Goal: Task Accomplishment & Management: Manage account settings

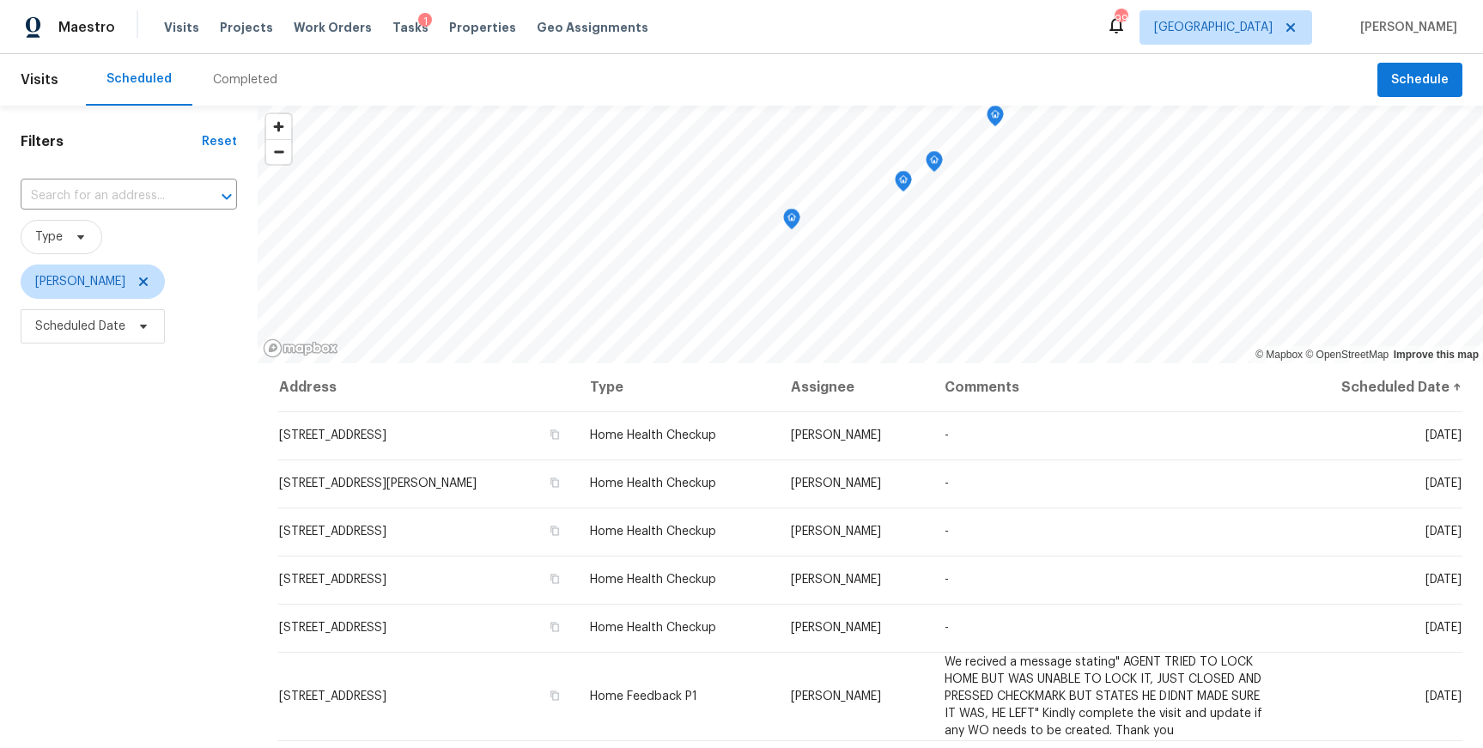
scroll to position [214, 0]
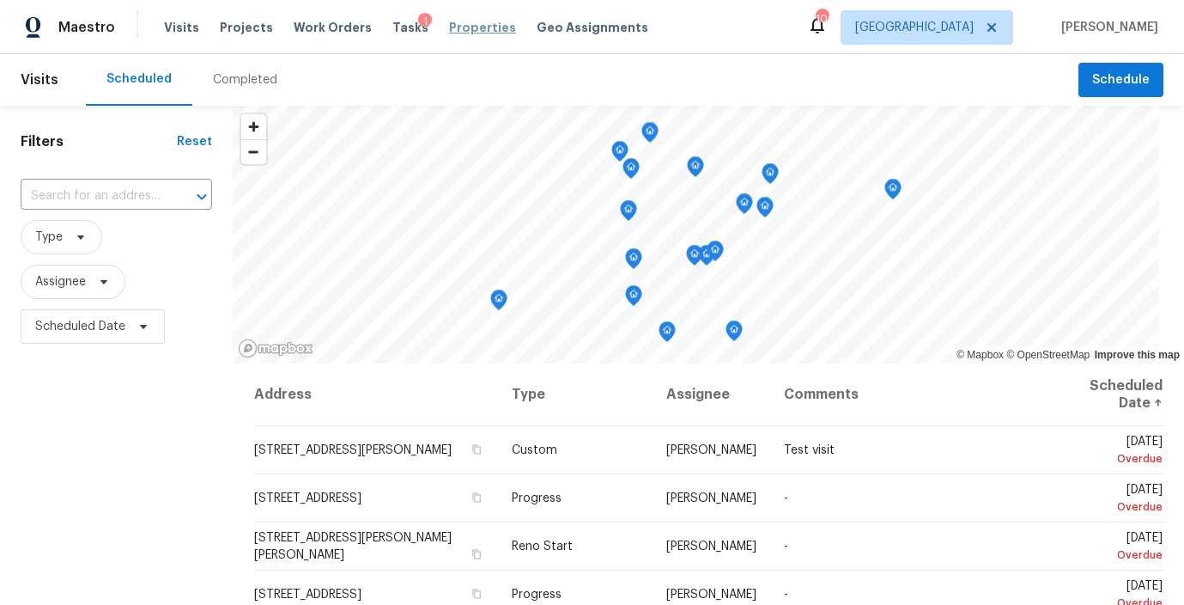
click at [464, 27] on span "Properties" at bounding box center [482, 27] width 67 height 17
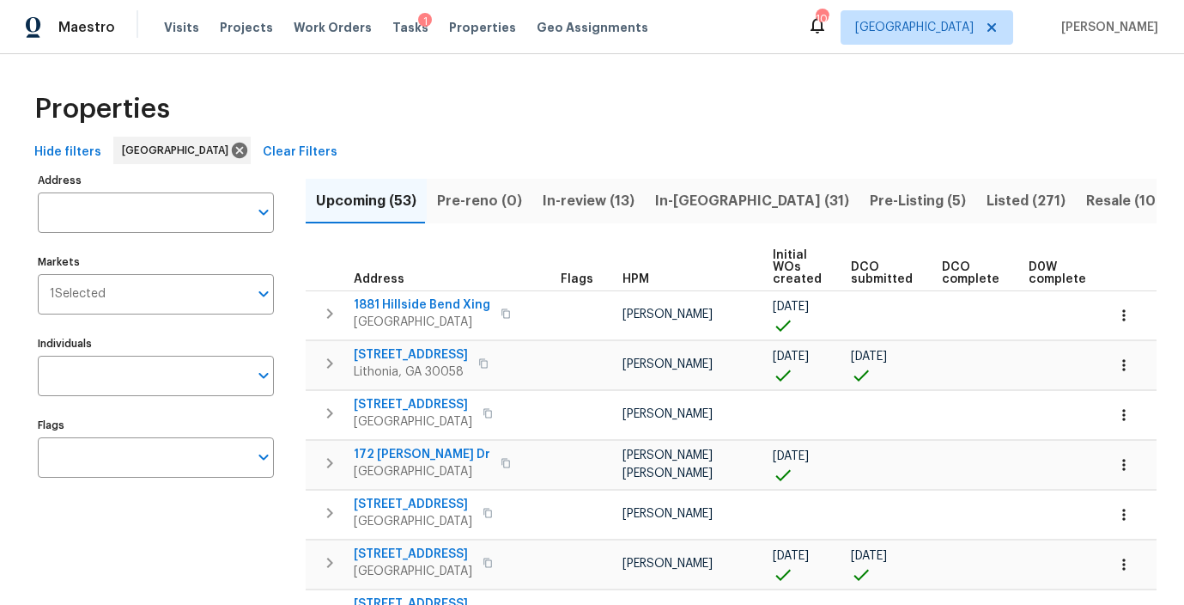
click at [392, 21] on div "Tasks 1" at bounding box center [410, 28] width 36 height 18
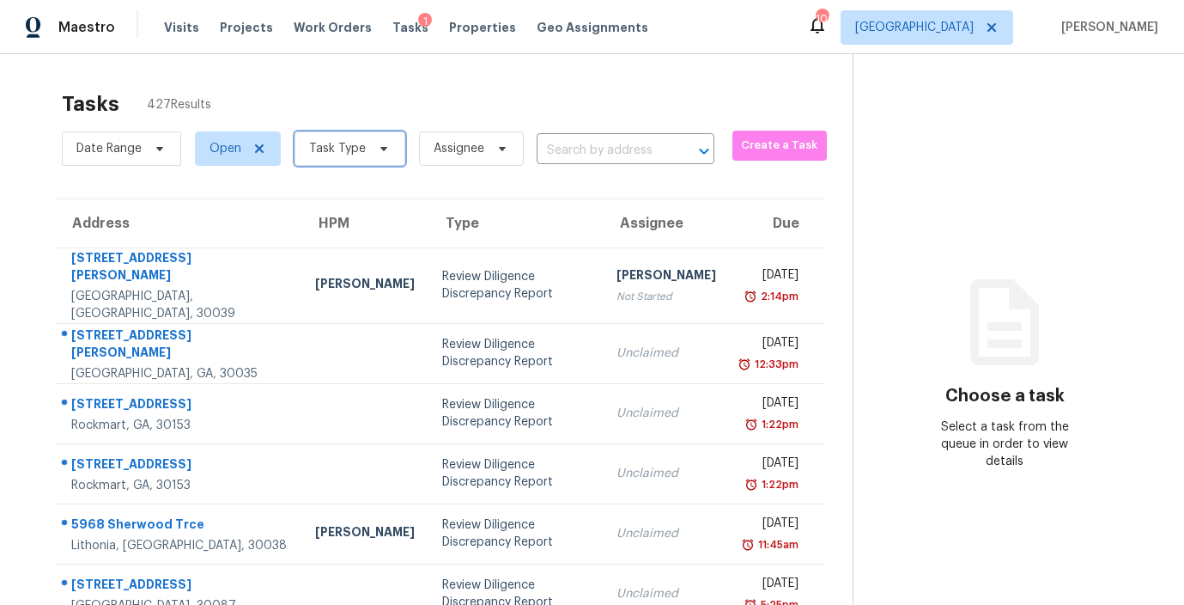
click at [380, 149] on icon at bounding box center [383, 149] width 7 height 4
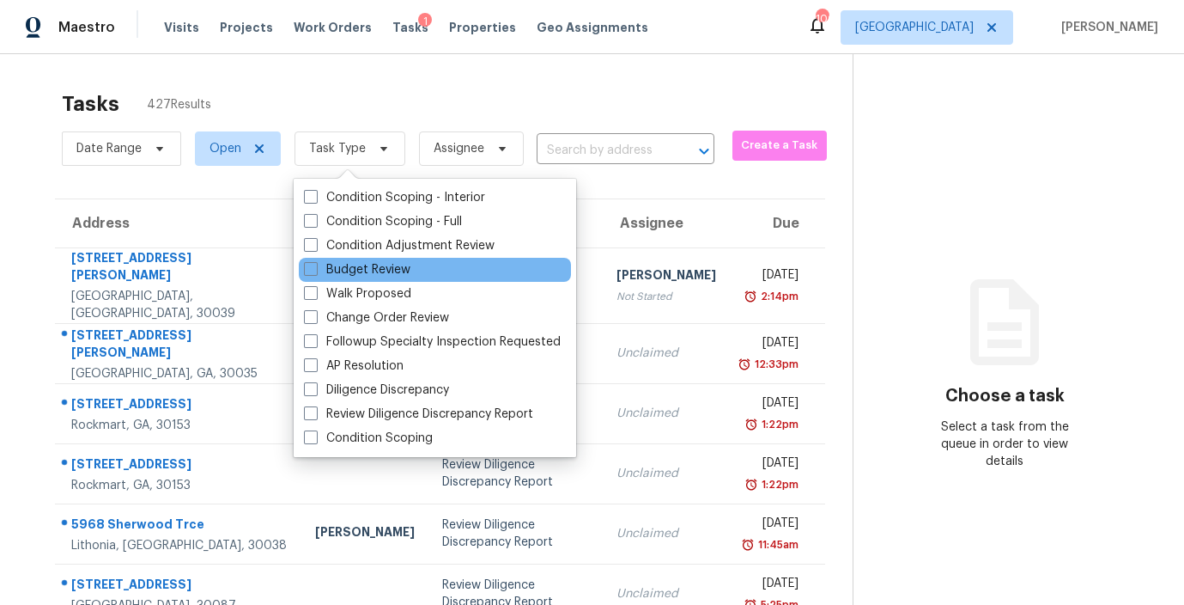
click at [299, 266] on div "Budget Review" at bounding box center [435, 270] width 272 height 24
click at [304, 267] on span at bounding box center [311, 269] width 14 height 14
click at [304, 267] on input "Budget Review" at bounding box center [309, 266] width 11 height 11
checkbox input "true"
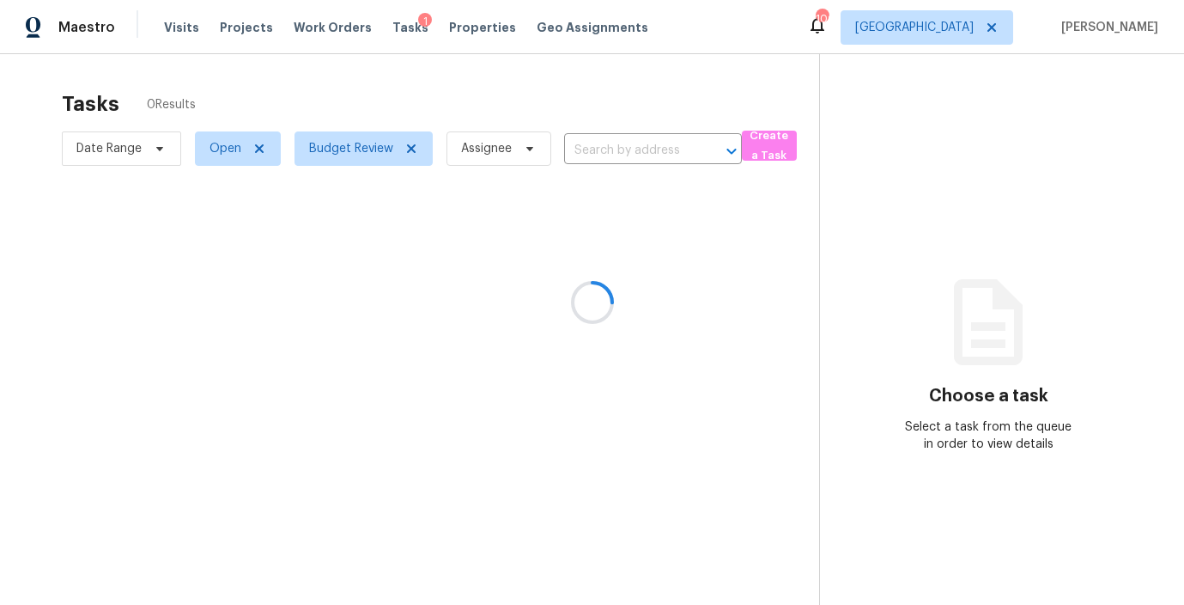
click at [403, 62] on div at bounding box center [592, 302] width 1184 height 605
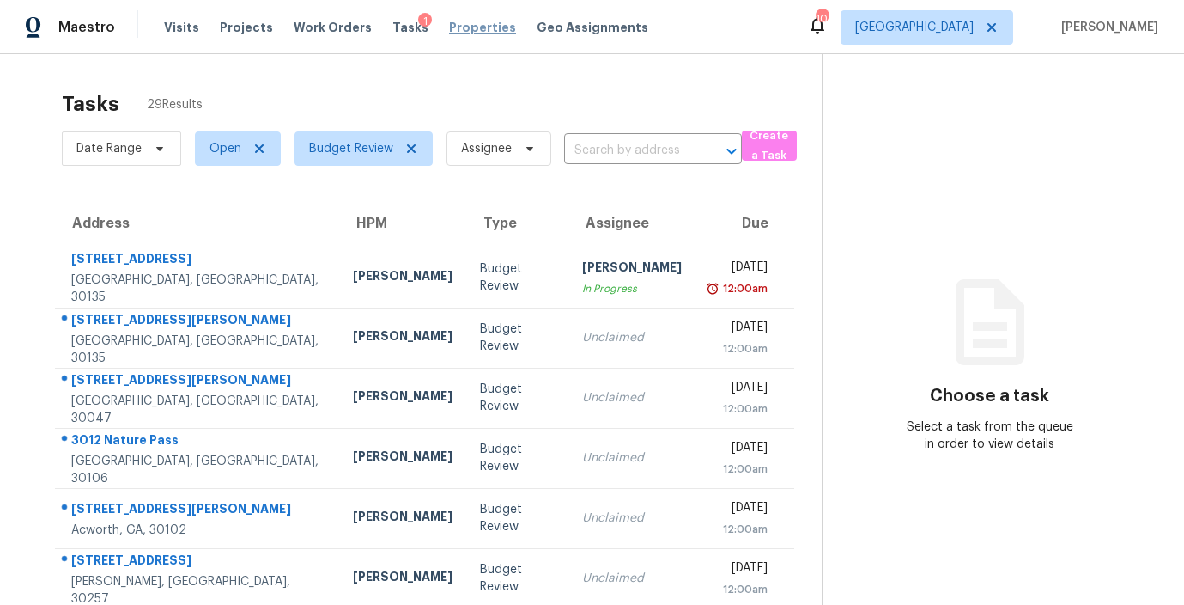
click at [482, 27] on span "Properties" at bounding box center [482, 27] width 67 height 17
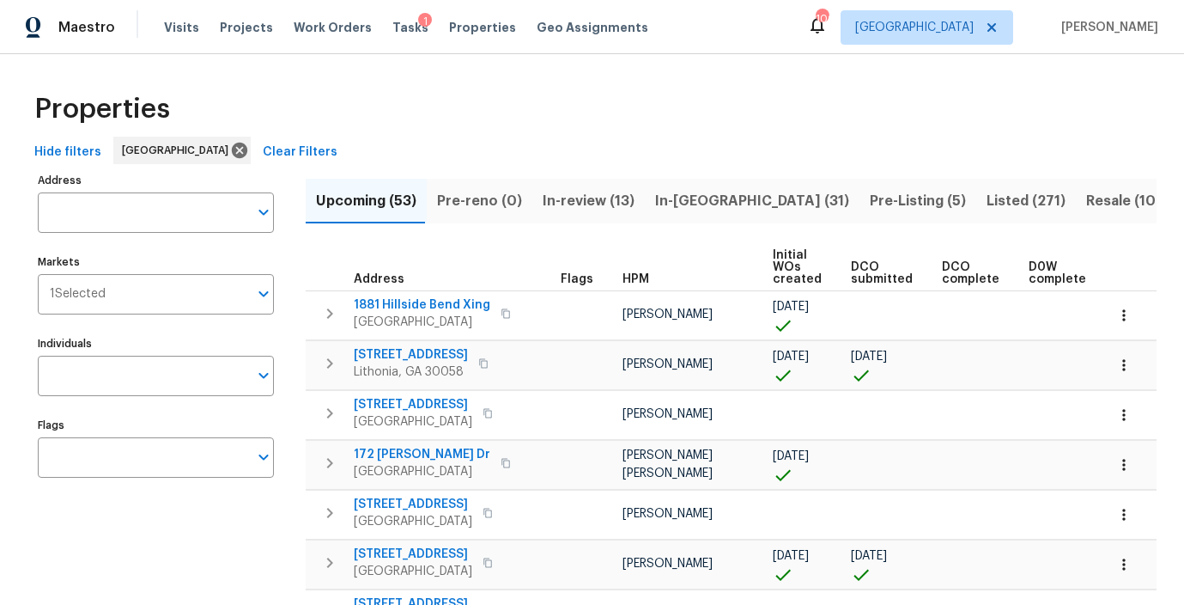
click at [856, 276] on span "DCO submitted" at bounding box center [882, 273] width 62 height 24
click at [691, 198] on span "In-reno (31)" at bounding box center [752, 201] width 194 height 24
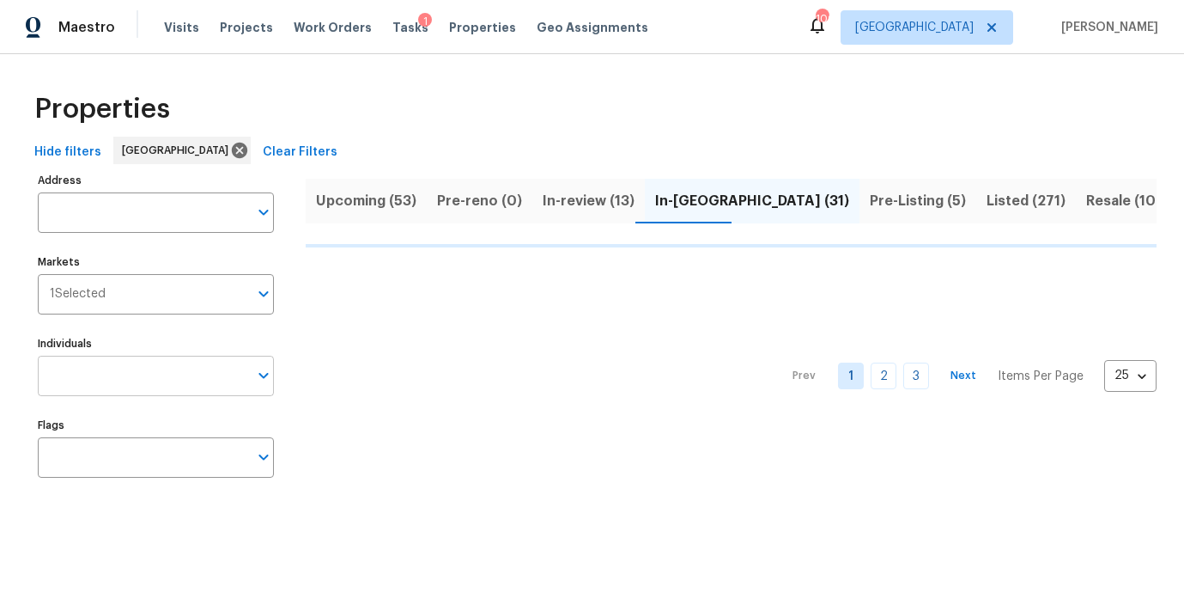
click at [106, 372] on input "Individuals" at bounding box center [143, 376] width 210 height 40
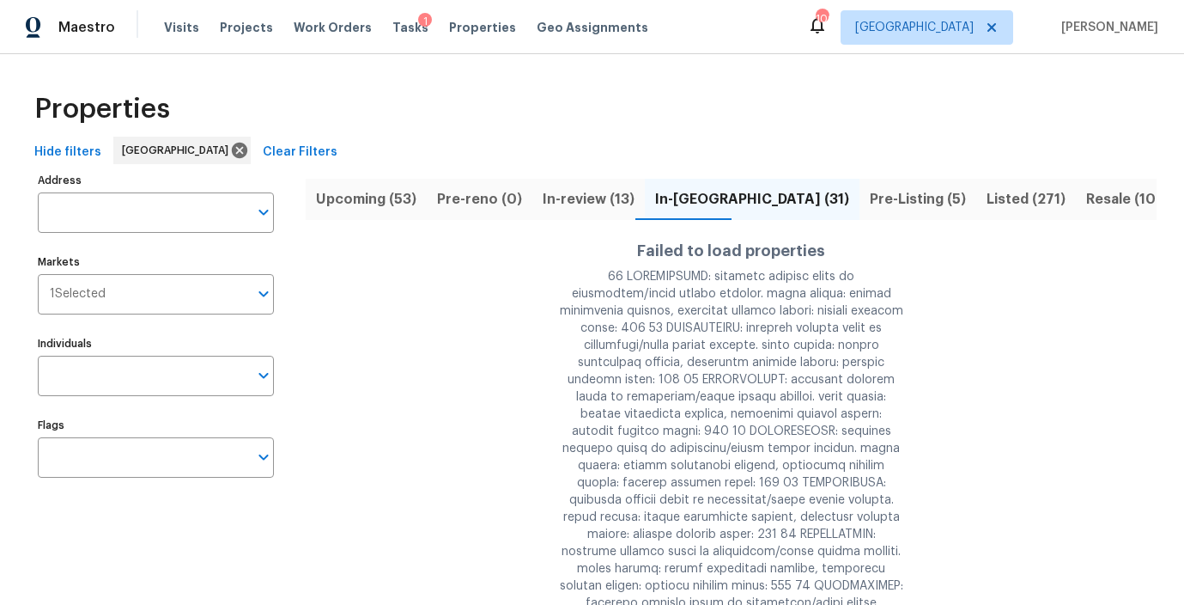
click at [106, 372] on input "Individuals" at bounding box center [143, 376] width 210 height 40
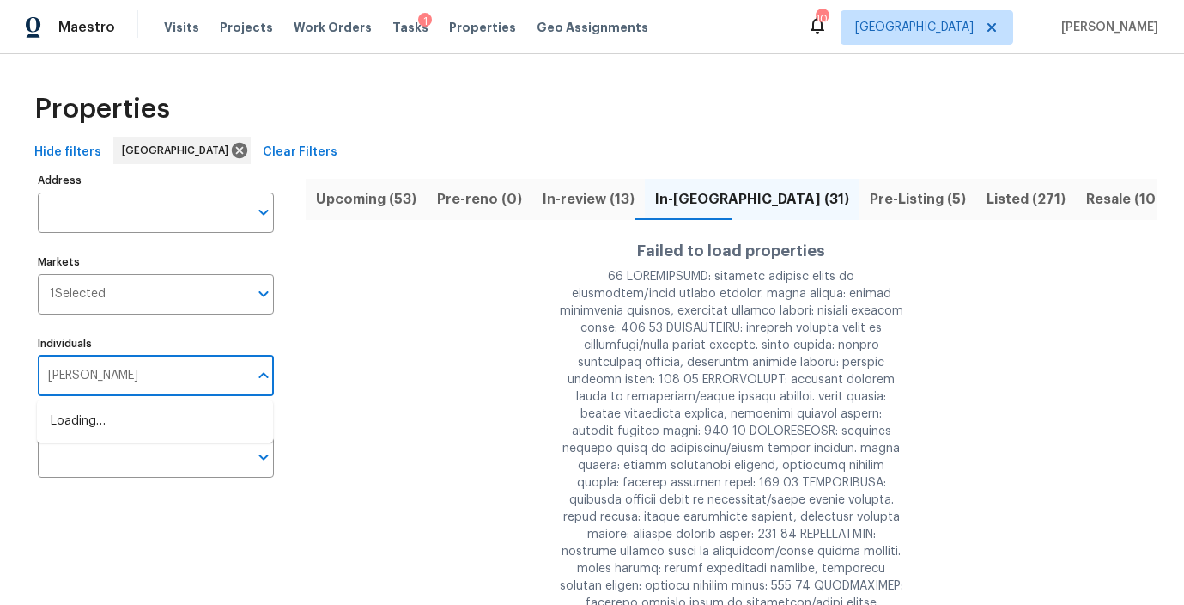
type input "mirsad"
click at [77, 430] on input "checkbox" at bounding box center [69, 430] width 36 height 36
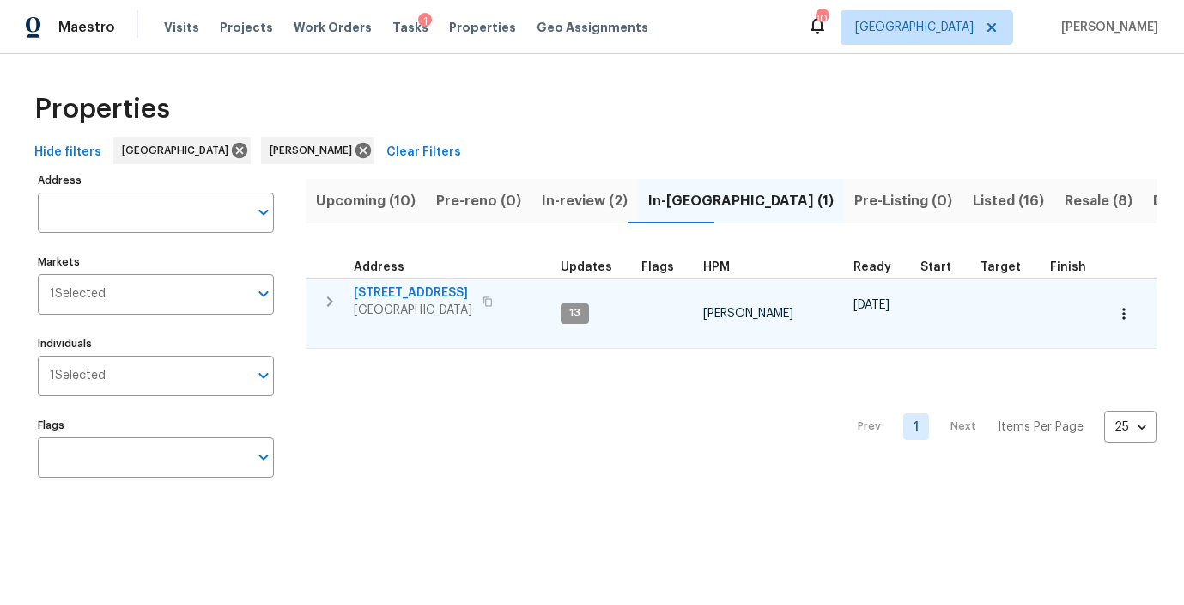
click at [385, 293] on span "76 Regent Ct" at bounding box center [413, 292] width 119 height 17
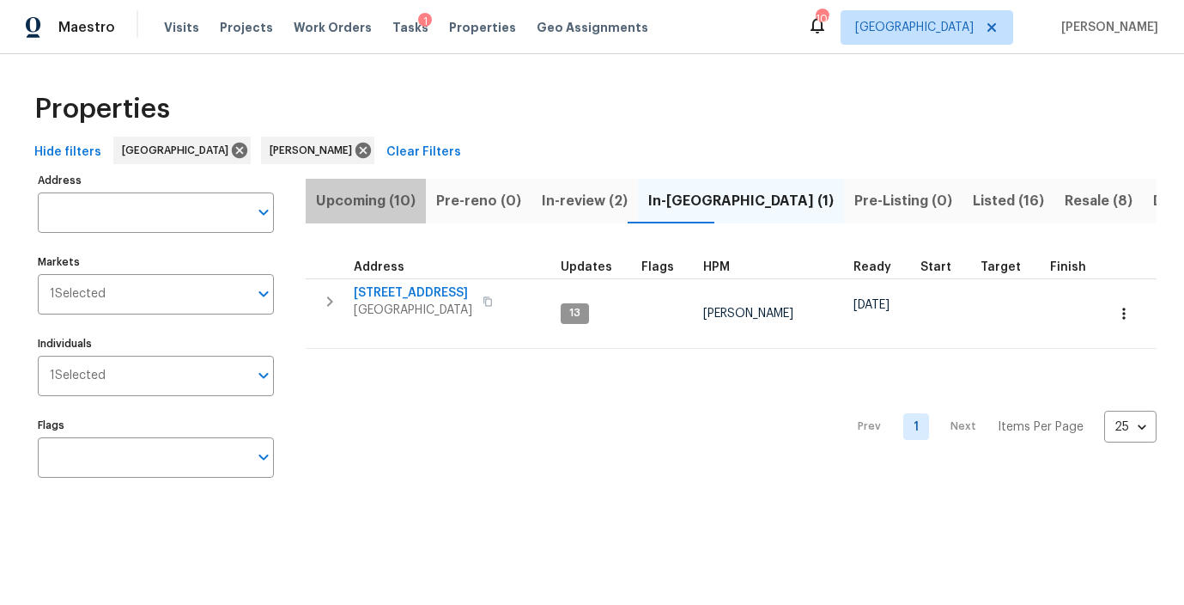
click at [374, 199] on span "Upcoming (10)" at bounding box center [366, 201] width 100 height 24
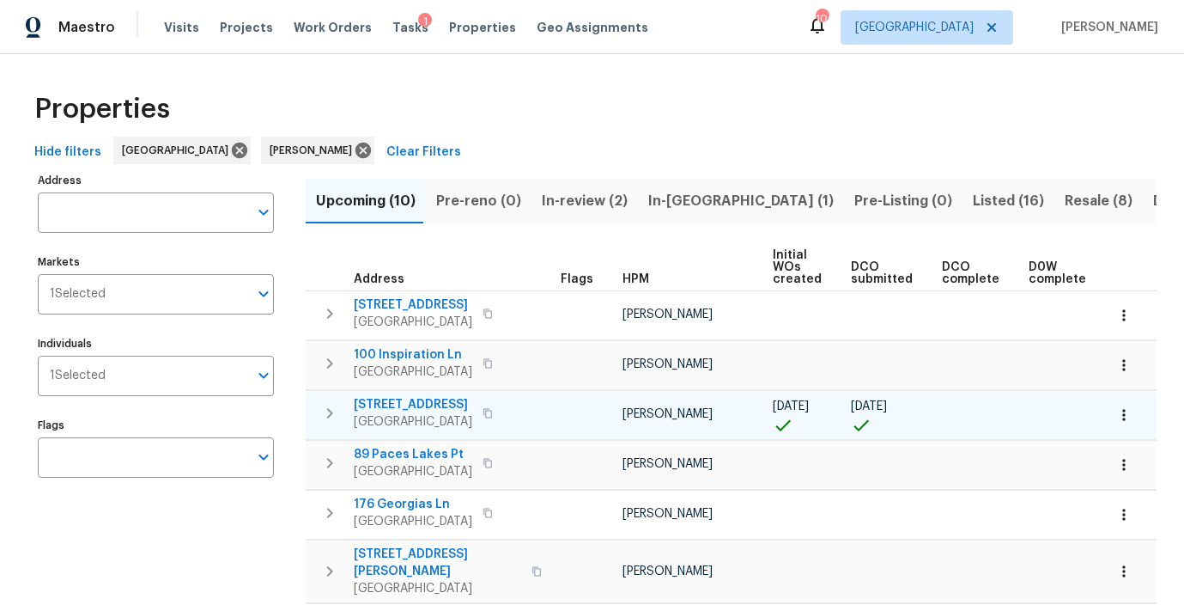
click at [483, 410] on icon "button" at bounding box center [487, 412] width 9 height 9
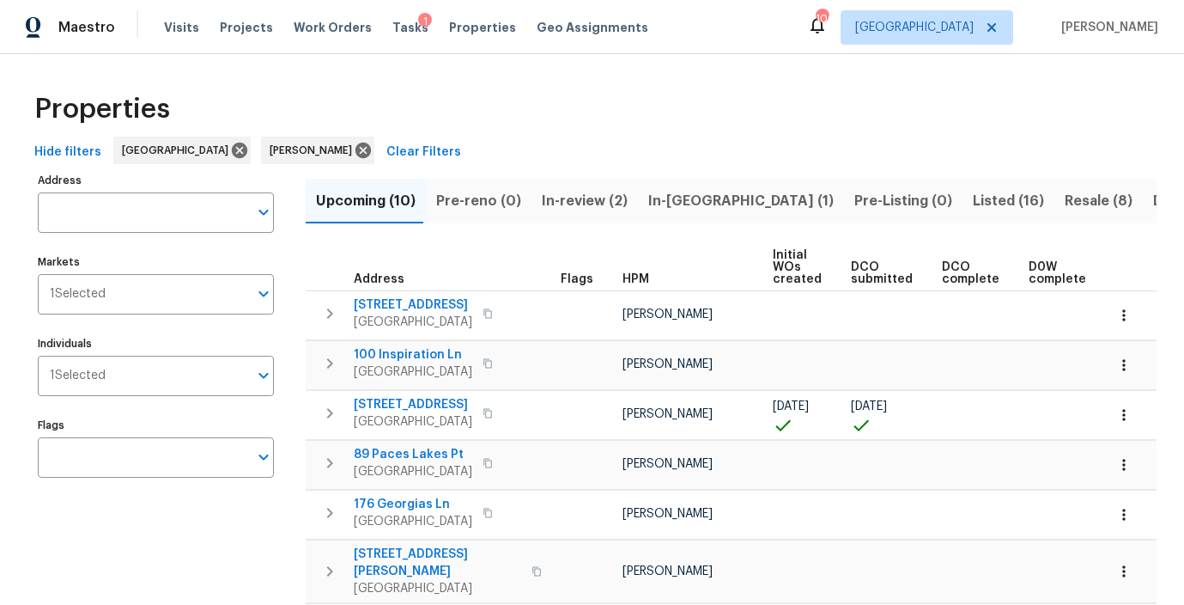
click at [670, 203] on span "In-reno (1)" at bounding box center [740, 201] width 185 height 24
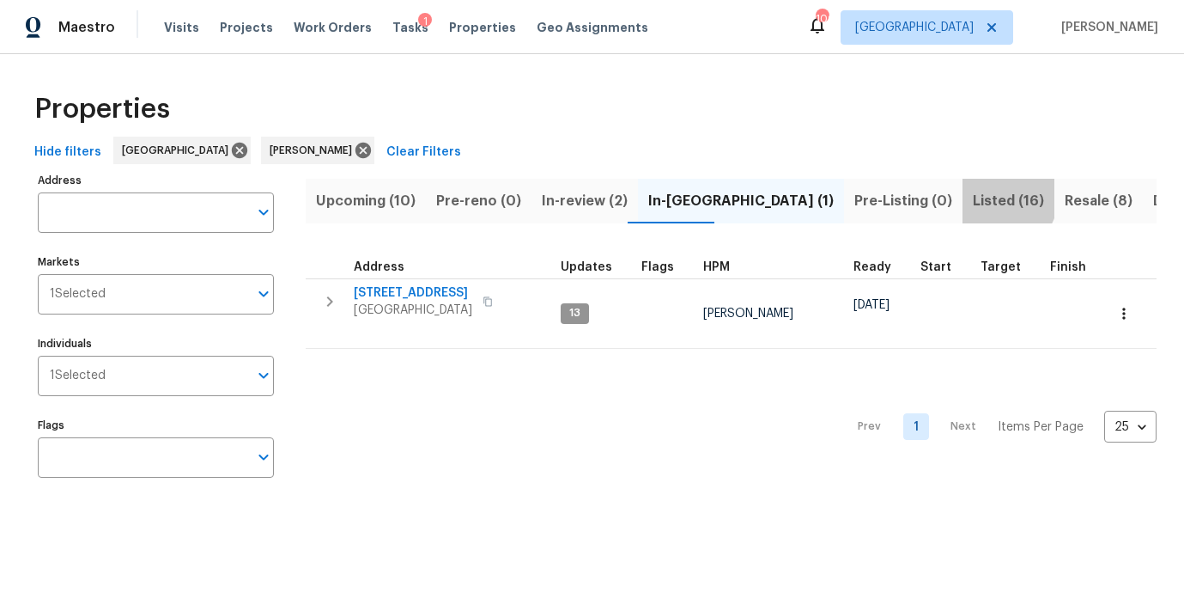
click at [973, 195] on span "Listed (16)" at bounding box center [1008, 201] width 71 height 24
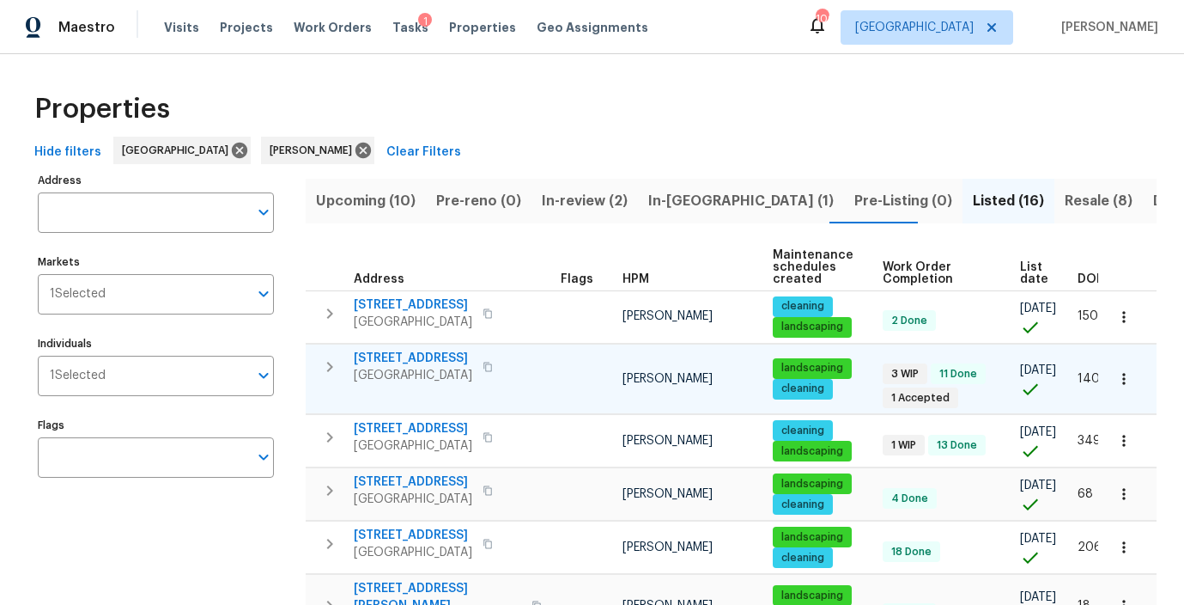
scroll to position [0, 31]
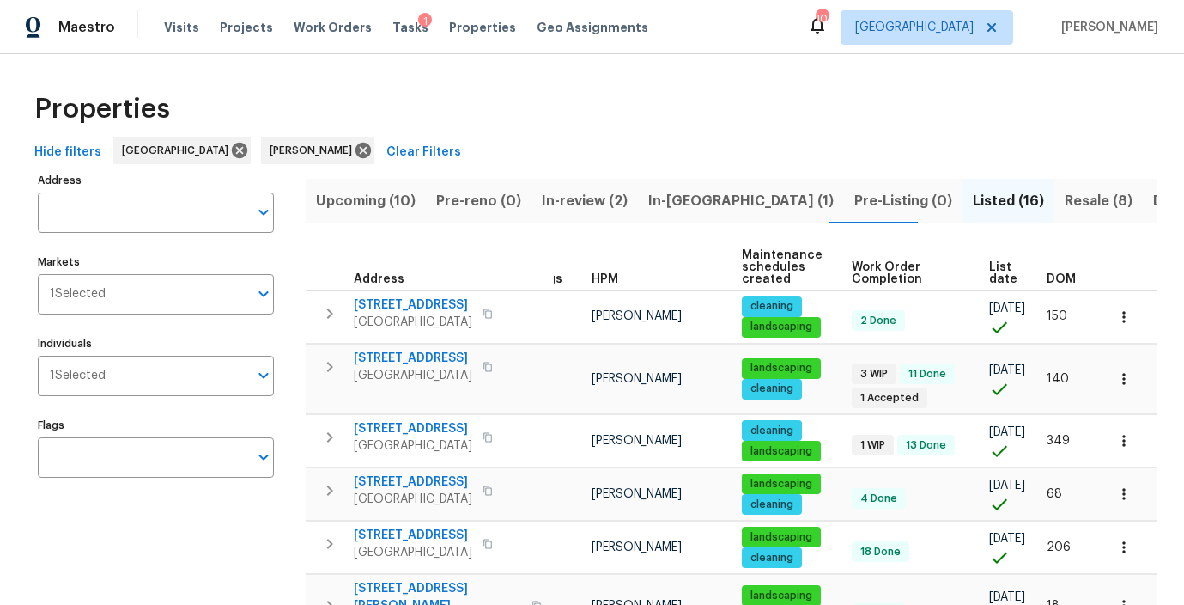
click at [989, 266] on span "List date" at bounding box center [1003, 273] width 28 height 24
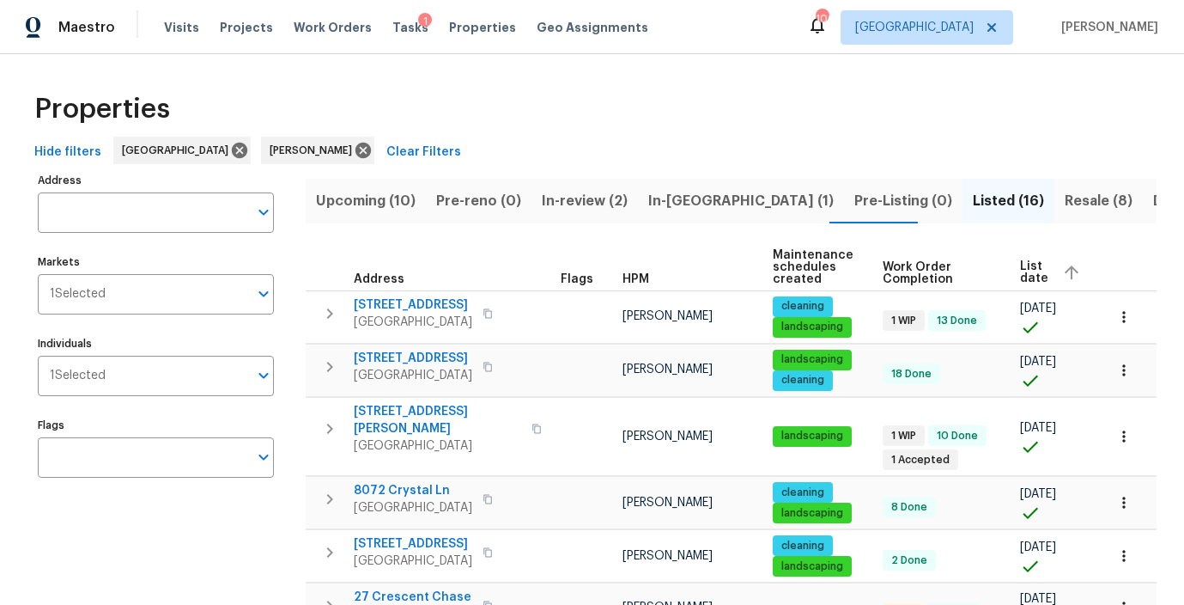
click at [1028, 273] on span "List date" at bounding box center [1034, 272] width 28 height 24
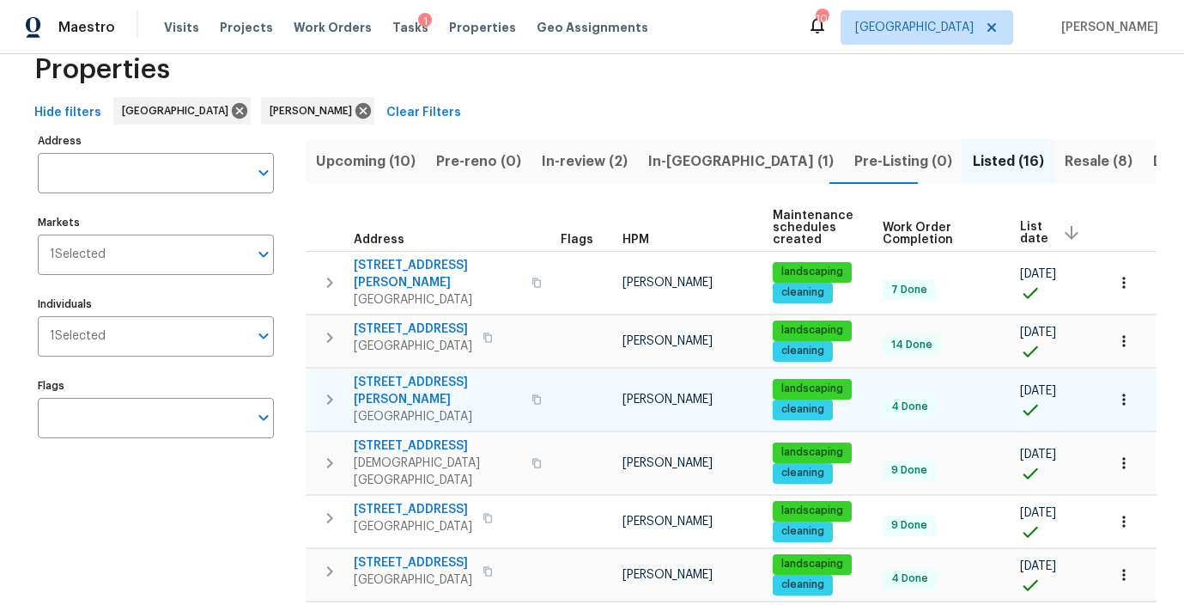
scroll to position [42, 0]
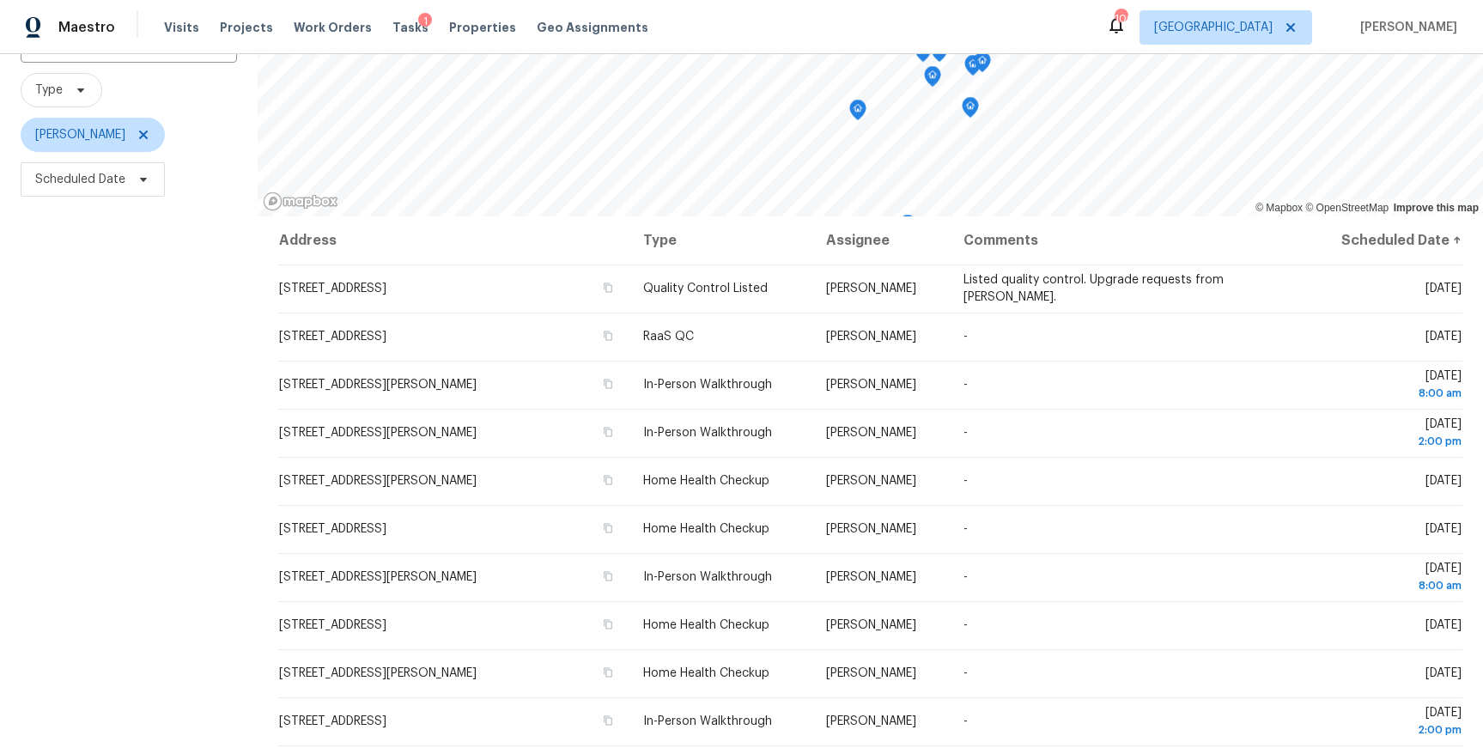
scroll to position [154, 0]
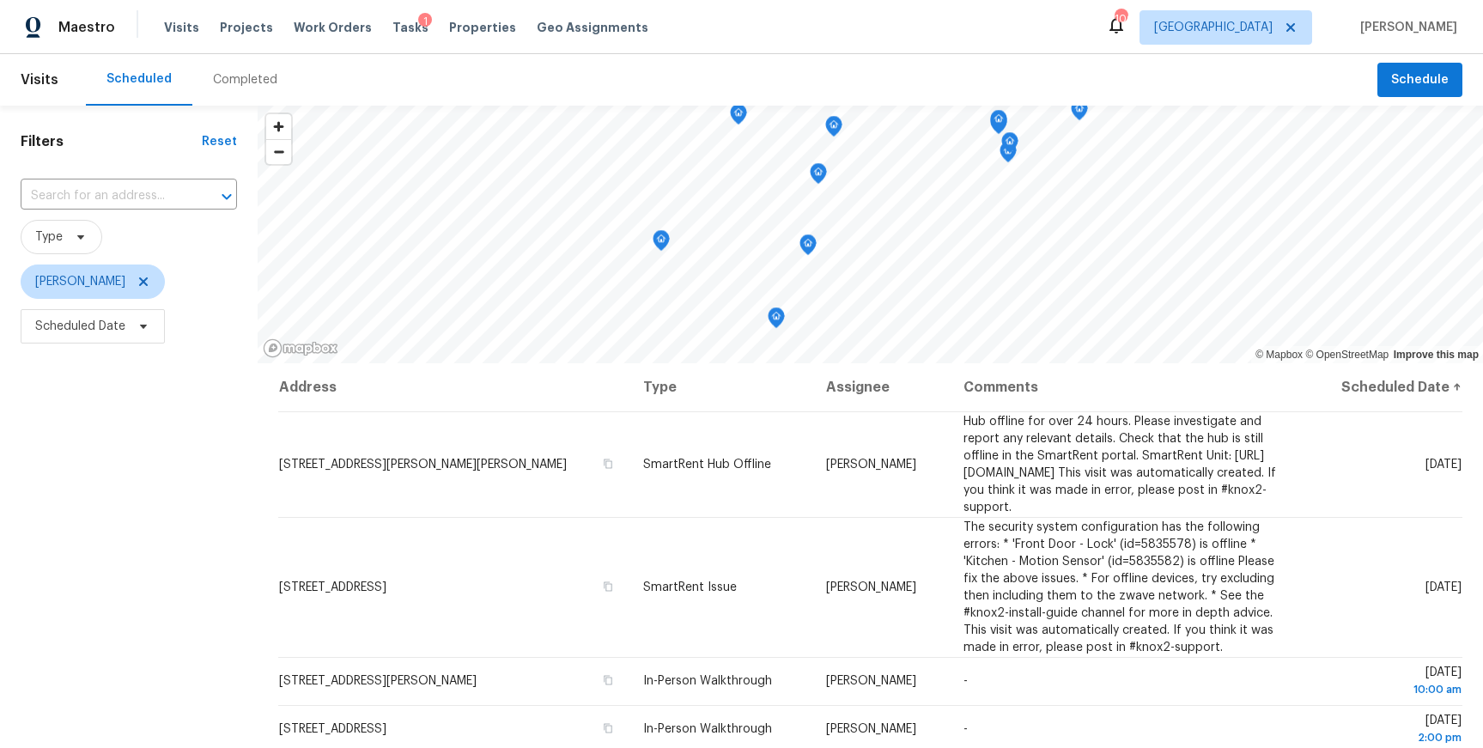
scroll to position [1, 0]
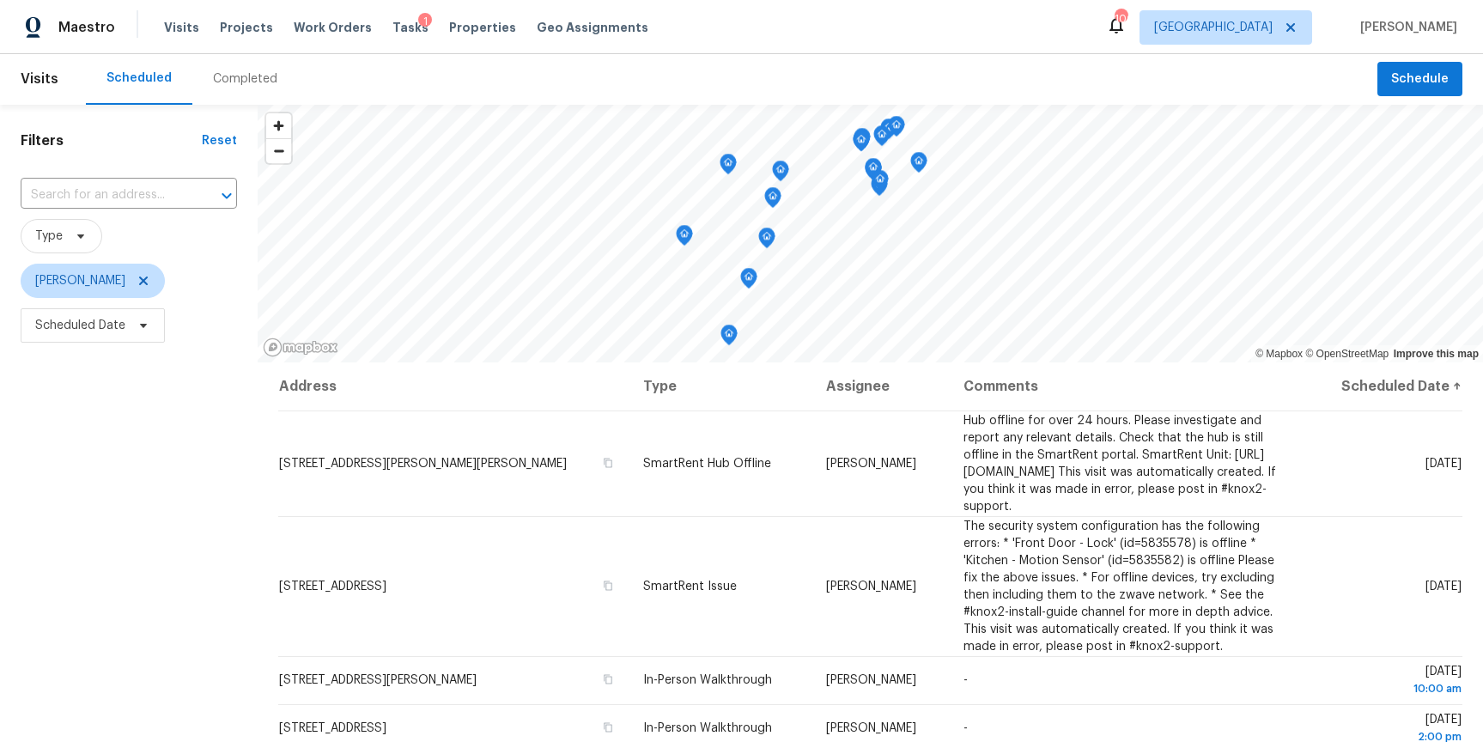
click at [728, 161] on icon "Map marker" at bounding box center [728, 165] width 15 height 20
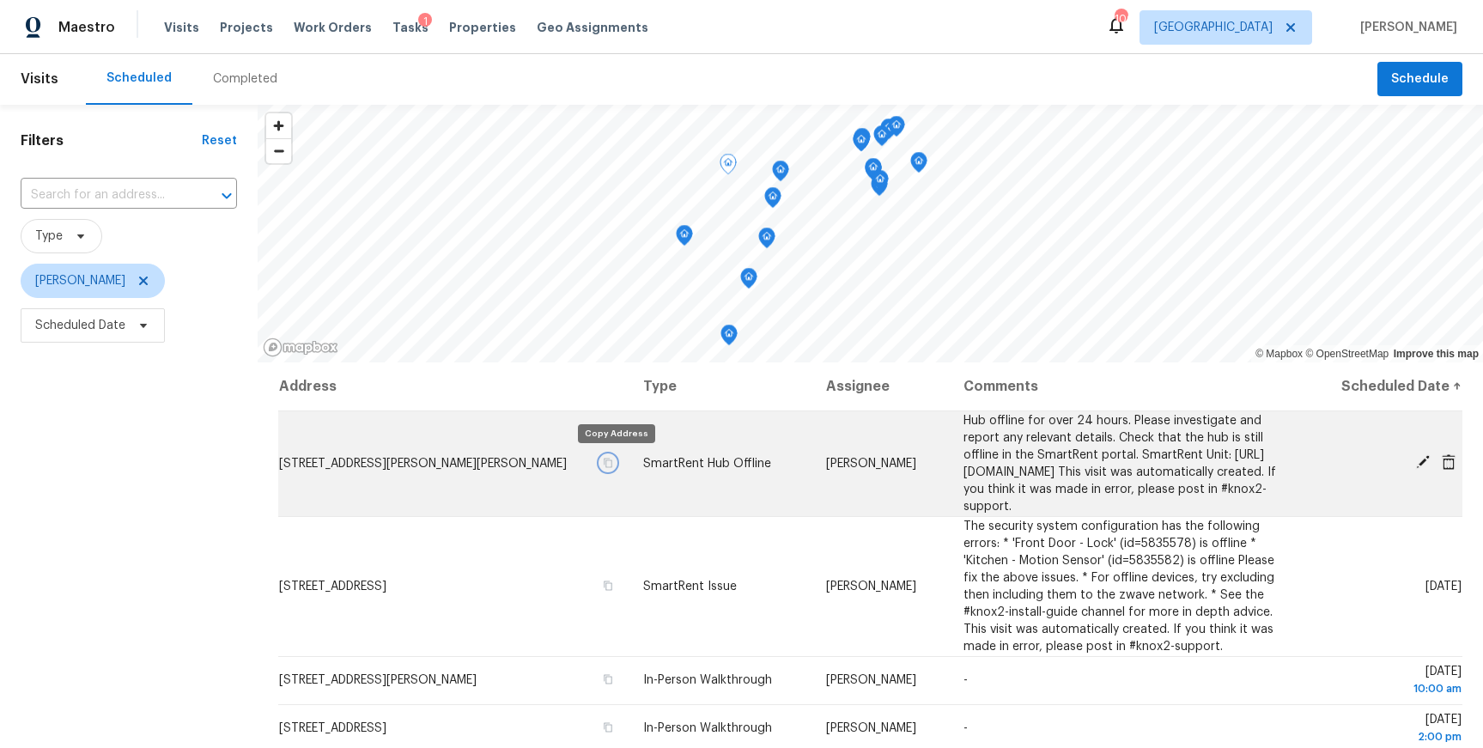
click at [611, 466] on icon "button" at bounding box center [608, 462] width 9 height 9
click at [1424, 457] on icon at bounding box center [1422, 461] width 15 height 15
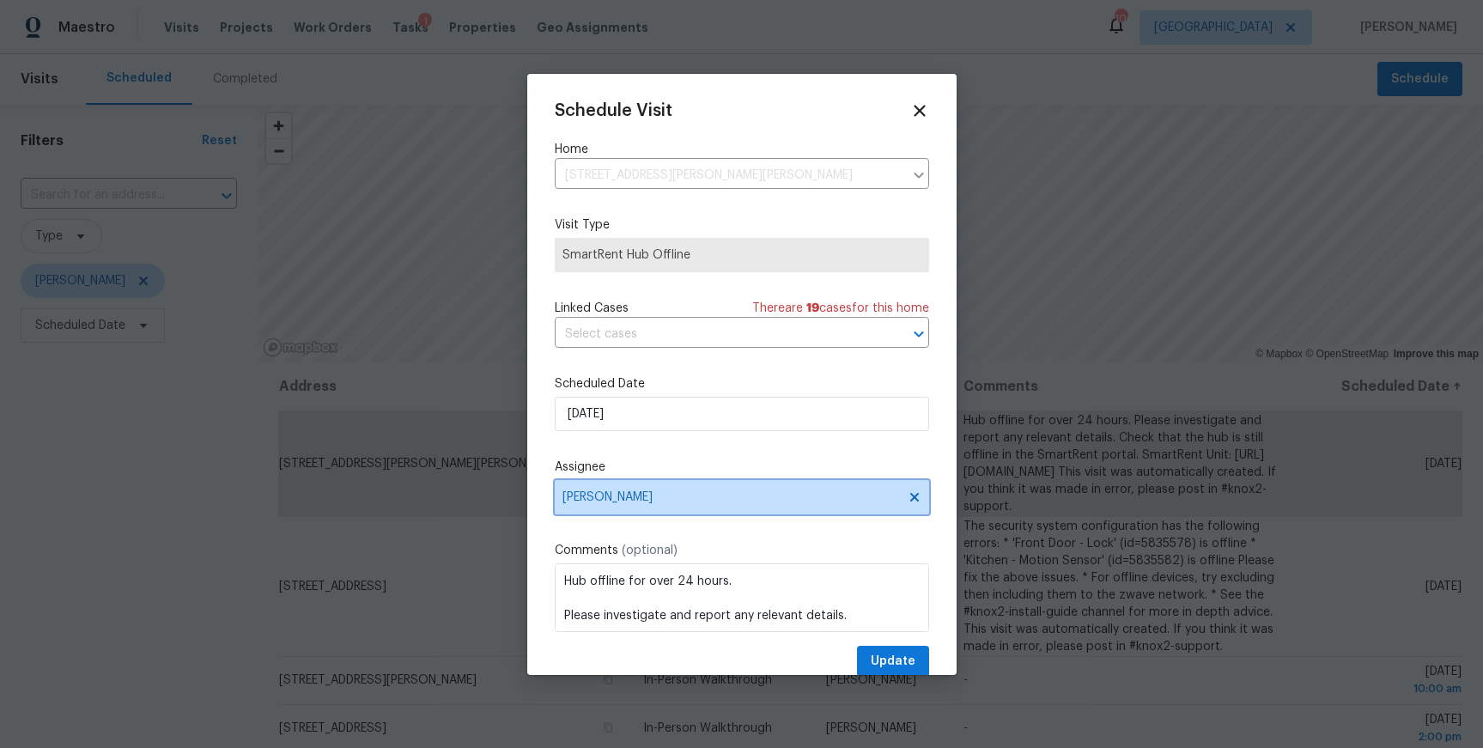
click at [608, 506] on span "Carmen Childs" at bounding box center [742, 497] width 374 height 34
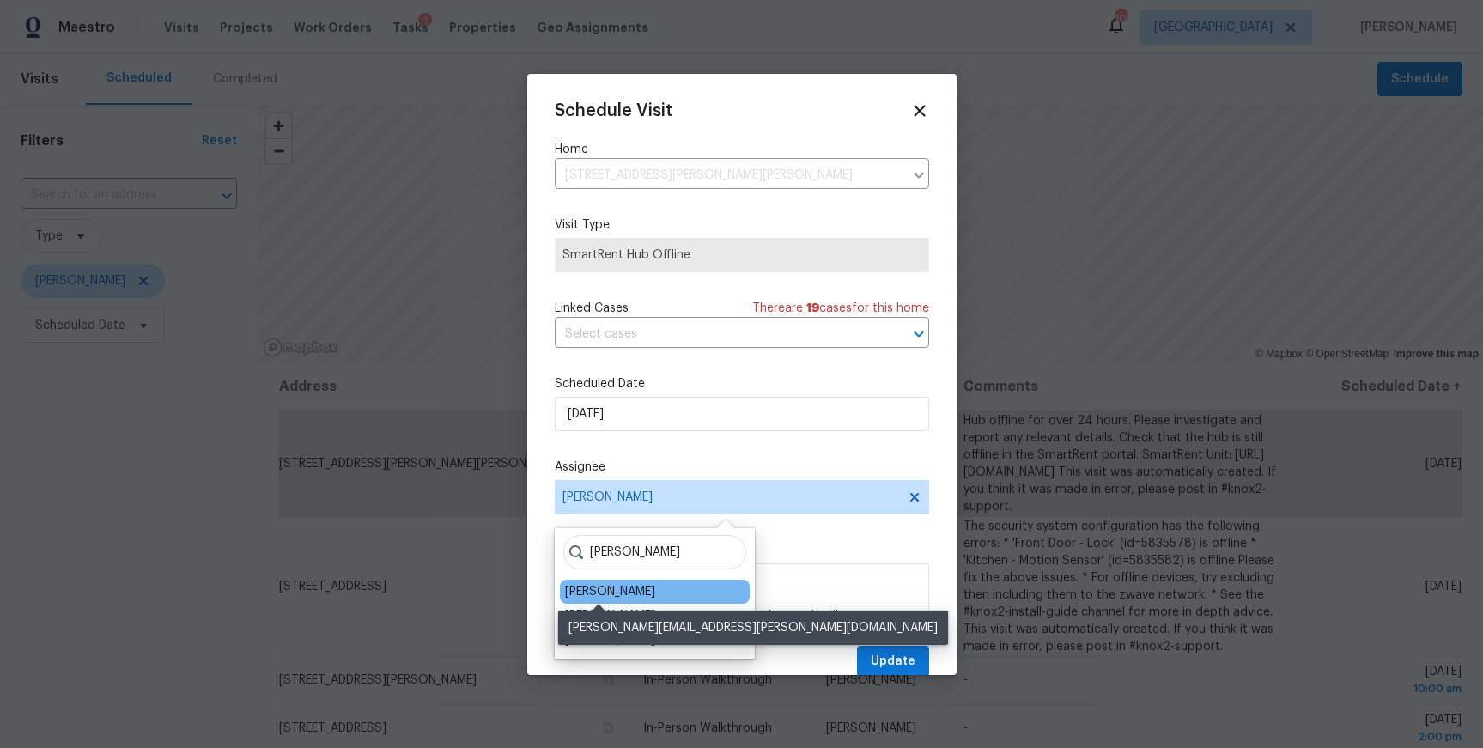
type input "tim"
click at [592, 587] on div "Tim Godfrey" at bounding box center [610, 591] width 90 height 17
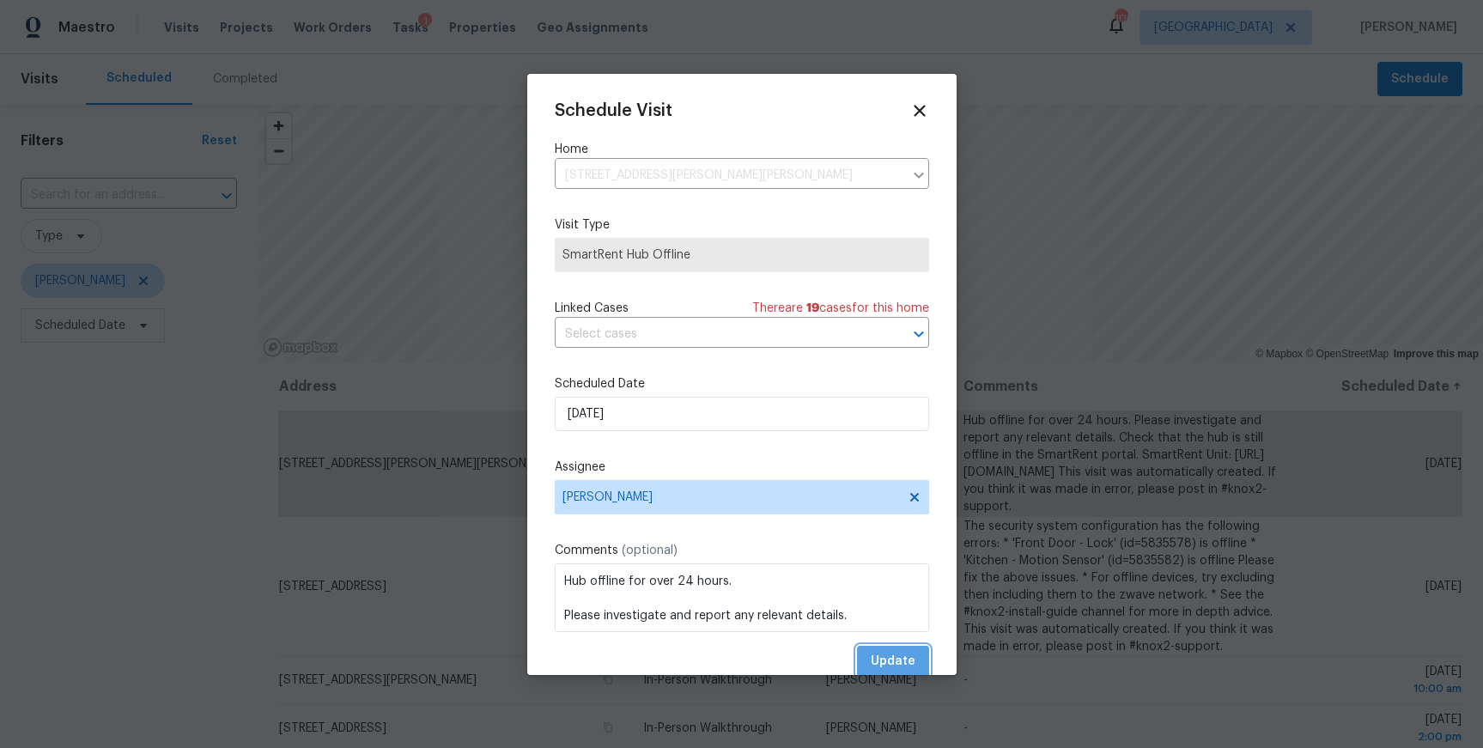
click at [886, 655] on span "Update" at bounding box center [893, 661] width 45 height 21
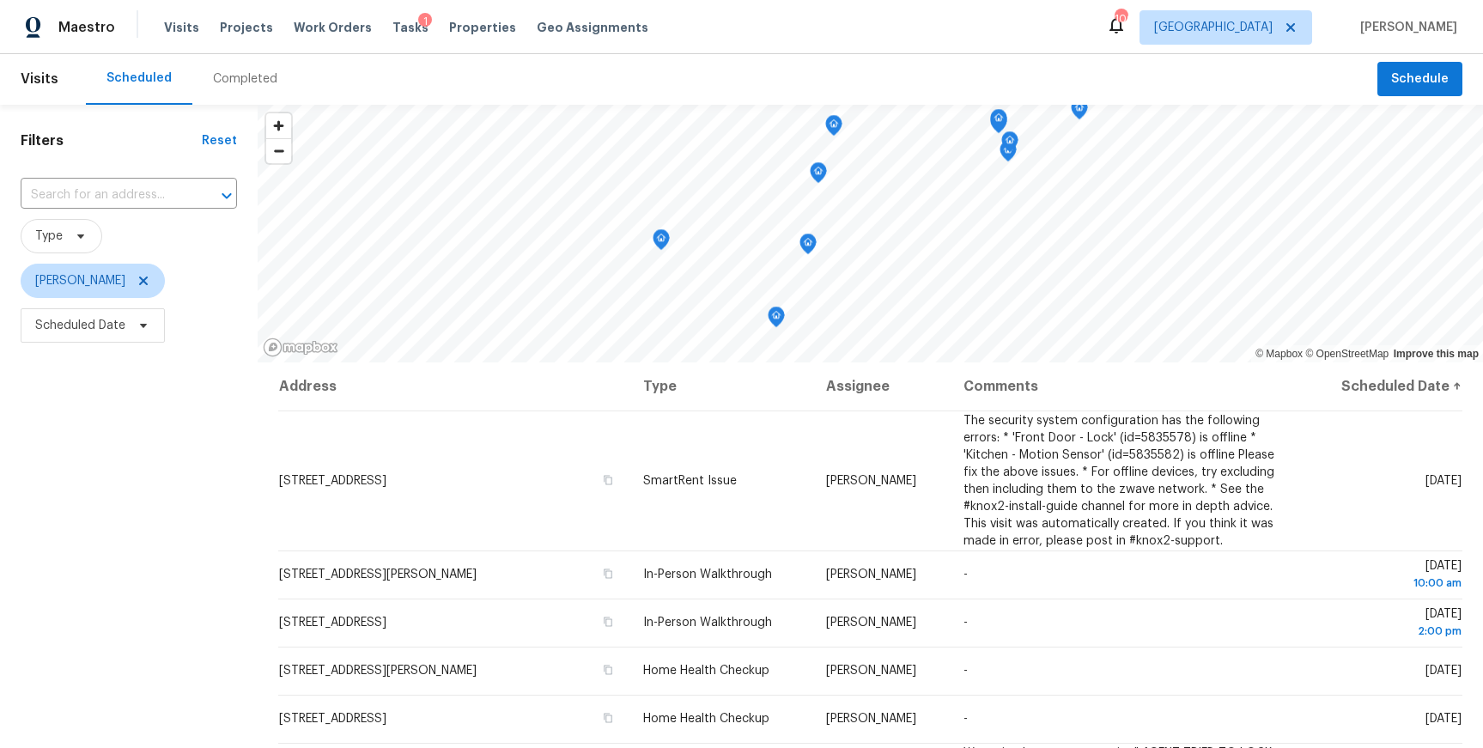
click at [666, 240] on icon "Map marker" at bounding box center [661, 240] width 15 height 20
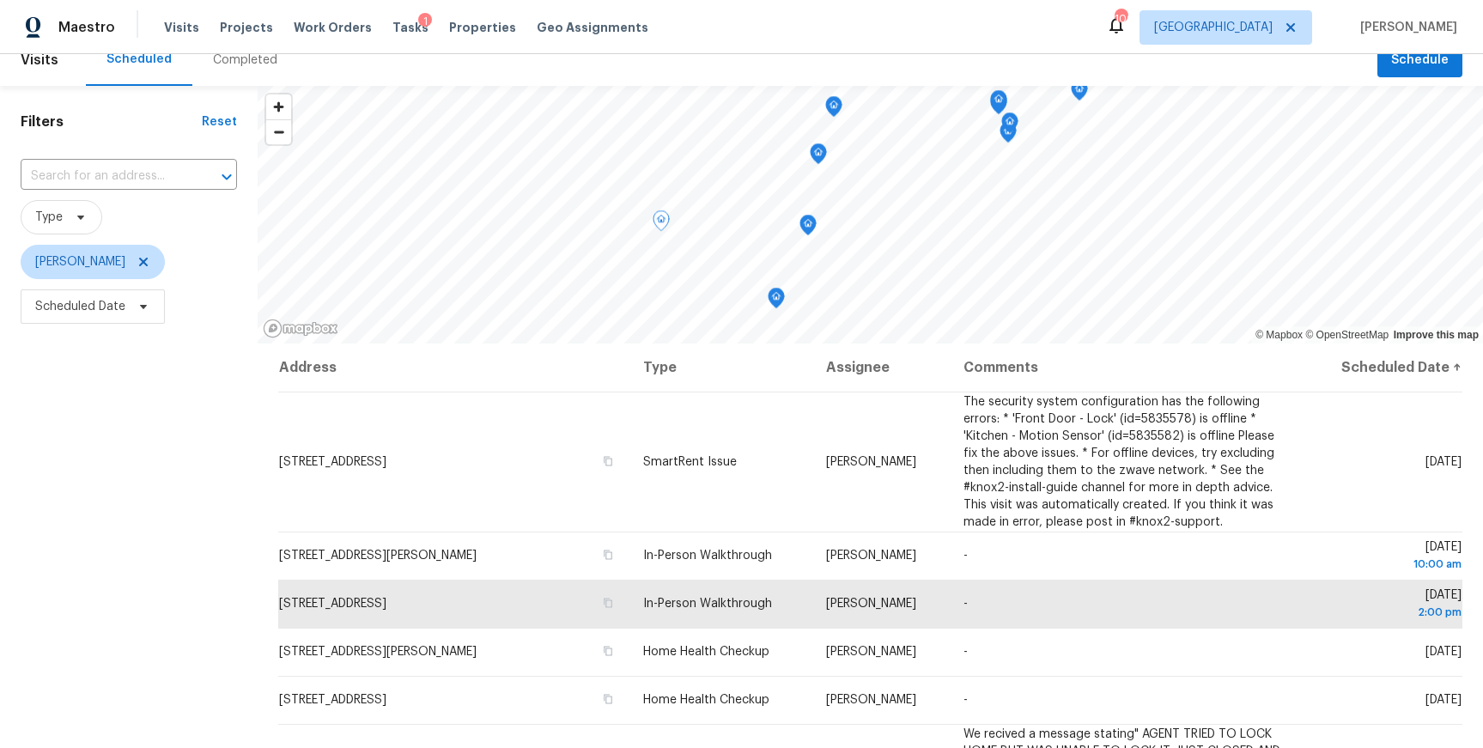
scroll to position [21, 0]
click at [817, 153] on icon "Map marker" at bounding box center [818, 151] width 5 height 4
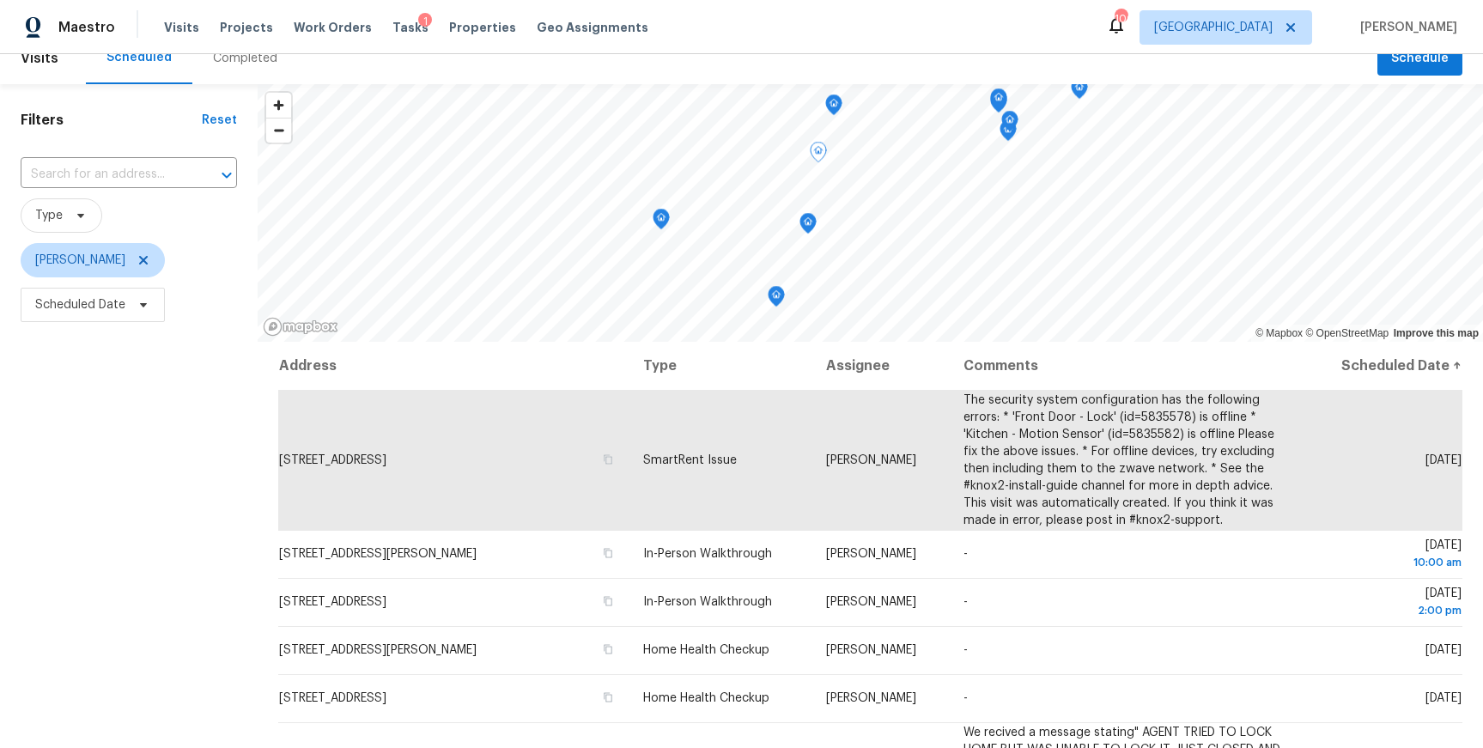
click at [810, 220] on icon "Map marker" at bounding box center [808, 220] width 9 height 4
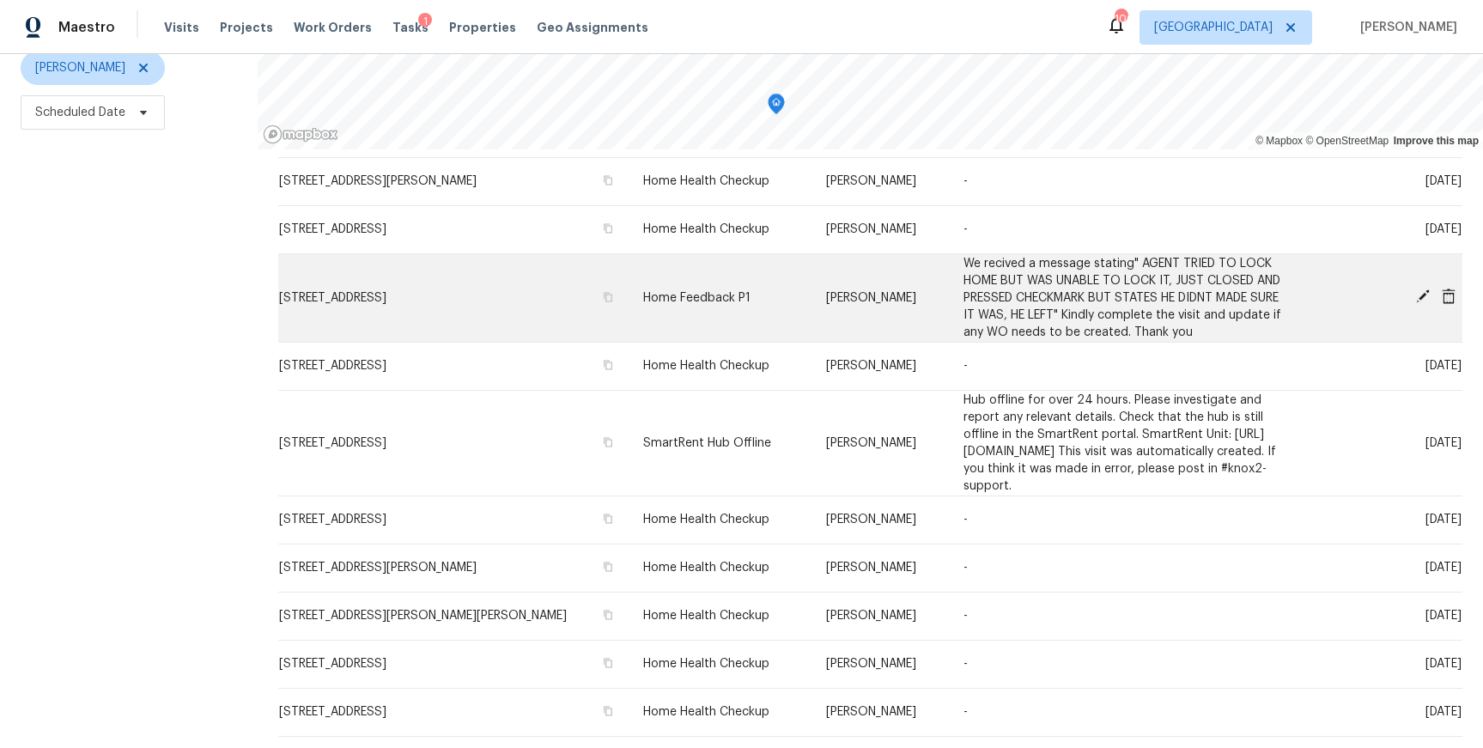
scroll to position [278, 0]
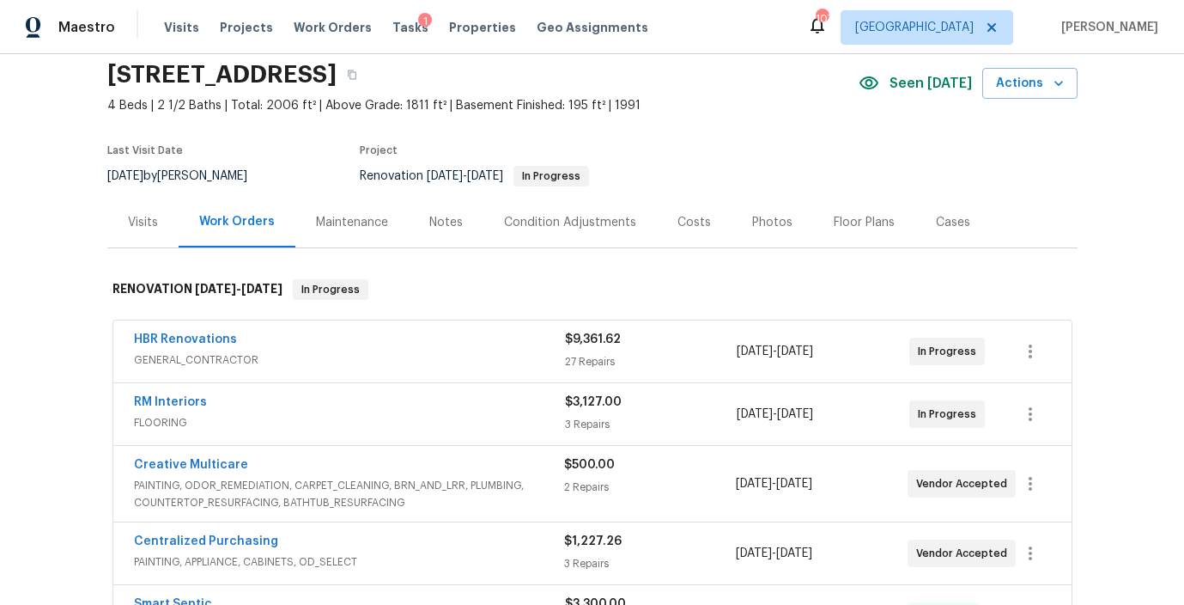
scroll to position [62, 0]
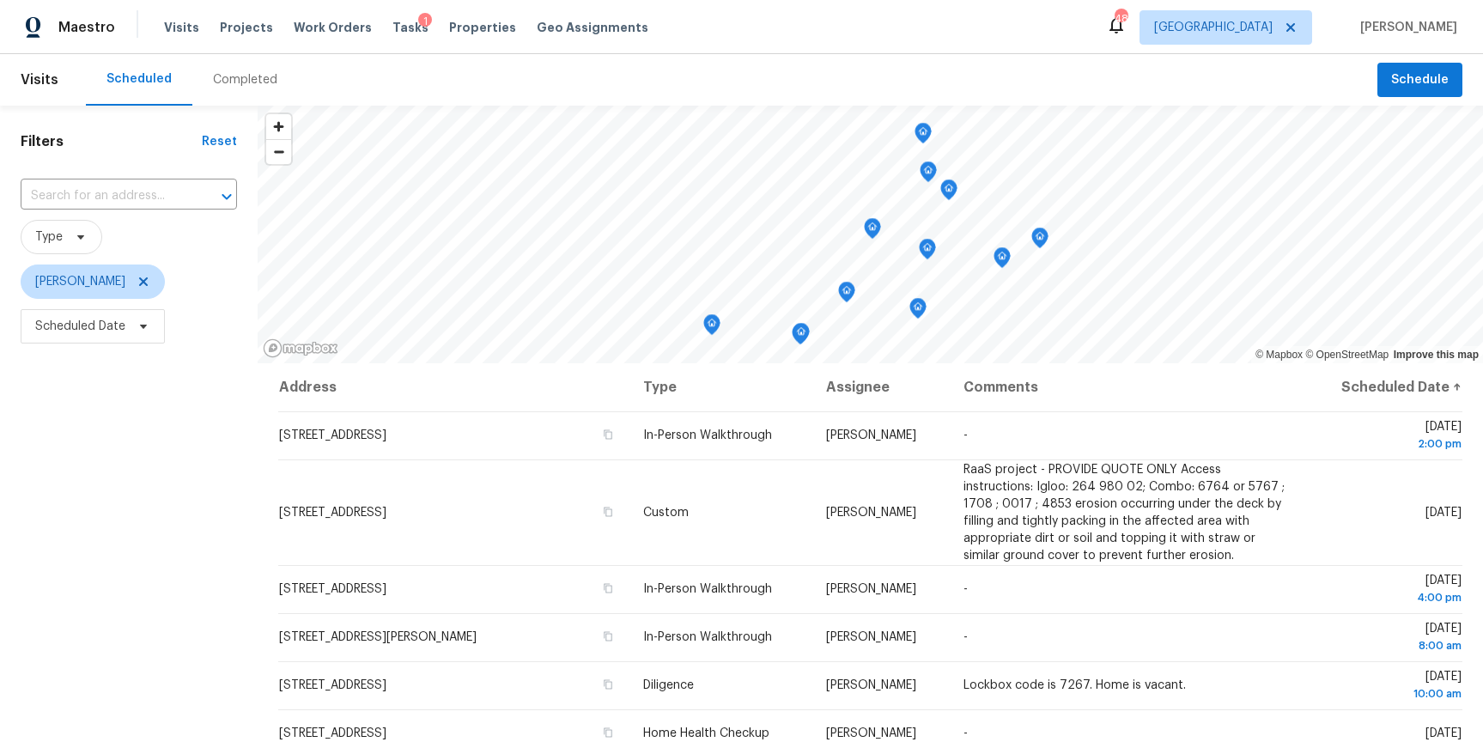
scroll to position [165, 0]
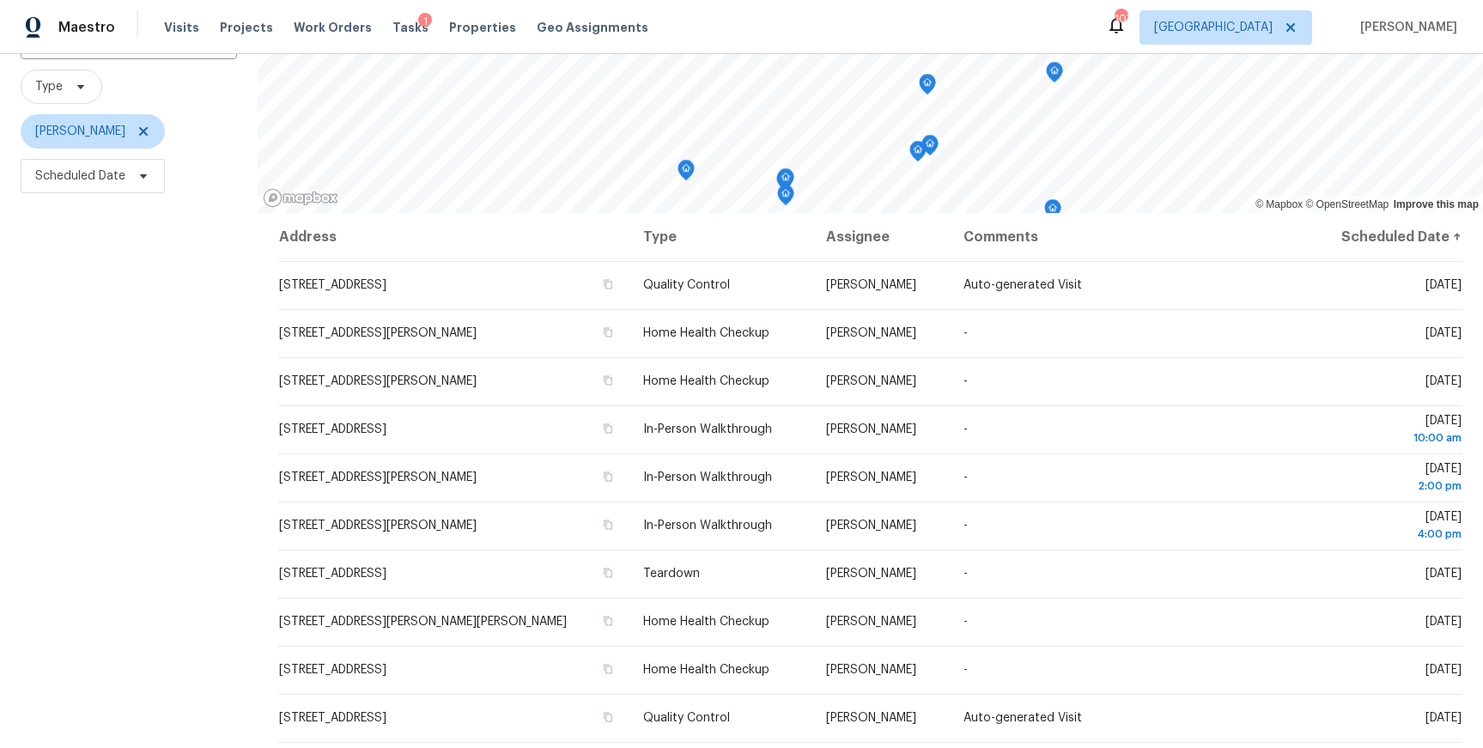
scroll to position [152, 0]
